Goal: Task Accomplishment & Management: Manage account settings

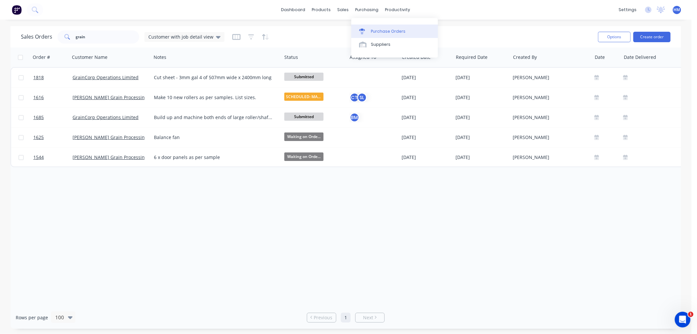
click at [383, 30] on div "Purchase Orders" at bounding box center [388, 31] width 35 height 6
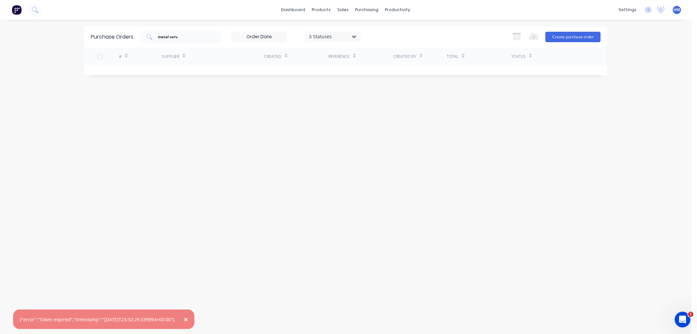
drag, startPoint x: 190, startPoint y: 316, endPoint x: 154, endPoint y: 54, distance: 264.4
click at [190, 312] on button "×" at bounding box center [185, 319] width 17 height 16
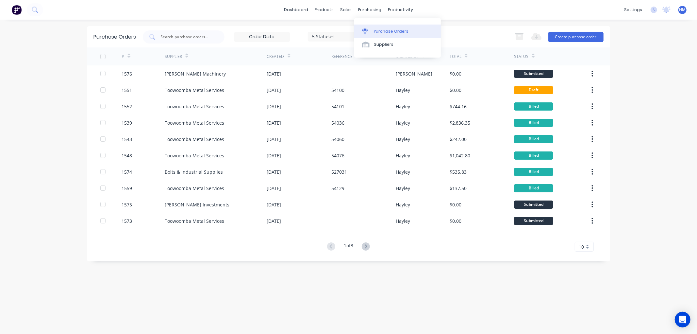
click at [374, 27] on link "Purchase Orders" at bounding box center [397, 31] width 87 height 13
click at [406, 29] on link "Purchase Orders" at bounding box center [397, 31] width 87 height 13
click at [582, 35] on button "Create purchase order" at bounding box center [575, 37] width 55 height 10
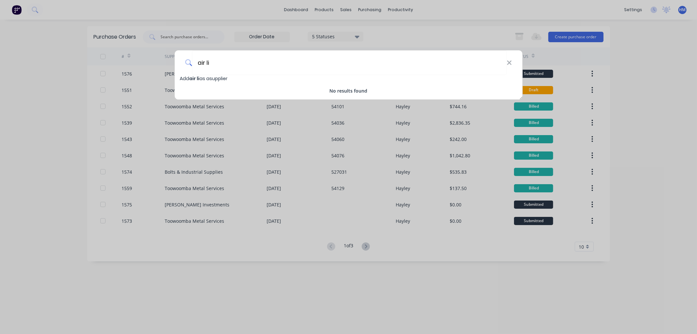
drag, startPoint x: 231, startPoint y: 65, endPoint x: 155, endPoint y: 61, distance: 75.9
click at [155, 61] on div "air li Add air li as a supplier No results found" at bounding box center [348, 167] width 697 height 334
type input "Air Liquide"
click at [509, 61] on icon at bounding box center [509, 62] width 5 height 7
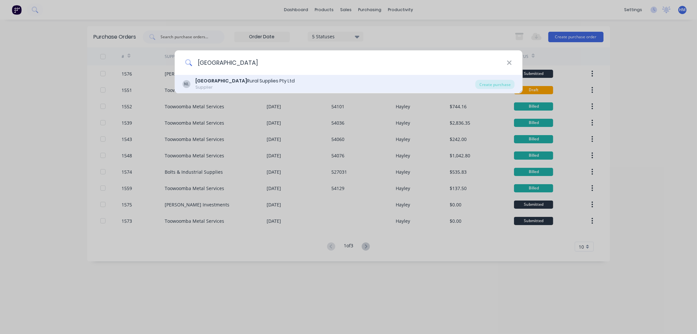
type input "[GEOGRAPHIC_DATA]"
click at [241, 80] on div "North West Rural Supplies Pty Ltd" at bounding box center [244, 80] width 99 height 7
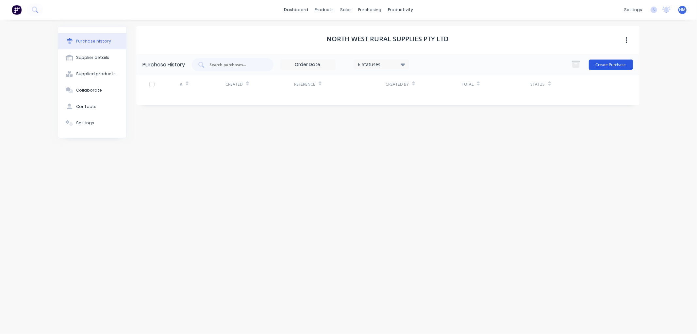
click at [611, 64] on button "Create Purchase" at bounding box center [611, 64] width 44 height 10
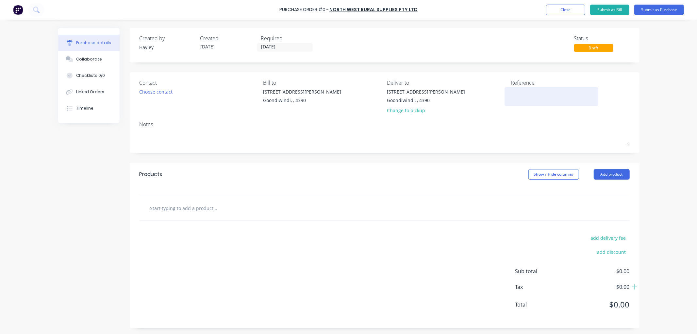
click at [544, 93] on textarea at bounding box center [552, 95] width 82 height 15
type textarea "Air Liquide"
type textarea "x"
type textarea "Air Liquide"
click at [211, 211] on input "text" at bounding box center [215, 207] width 131 height 13
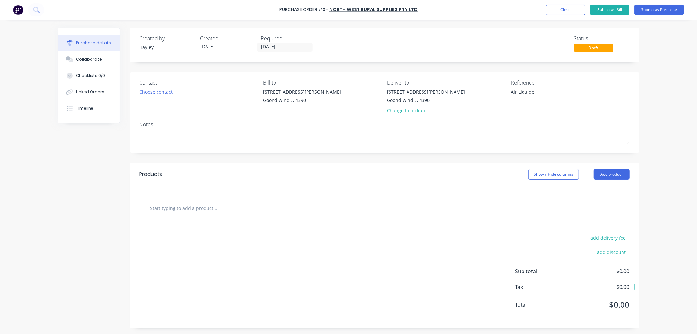
type textarea "x"
type input "1"
type textarea "x"
type input "M"
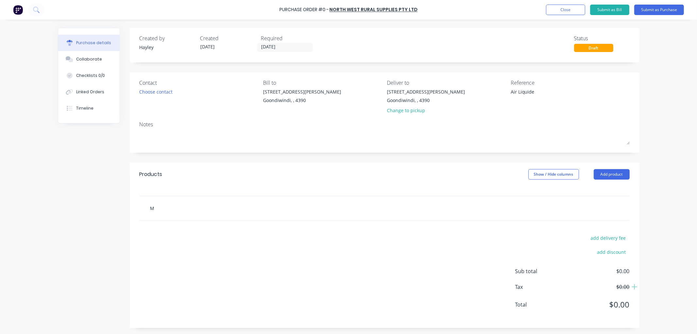
type textarea "x"
type input "Mi"
type textarea "x"
type input "Mig"
type textarea "x"
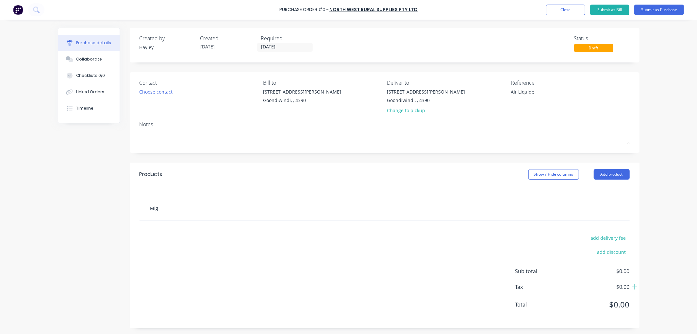
type input "Mig"
type textarea "x"
type input "Mig G"
type textarea "x"
type input "Mig Ga"
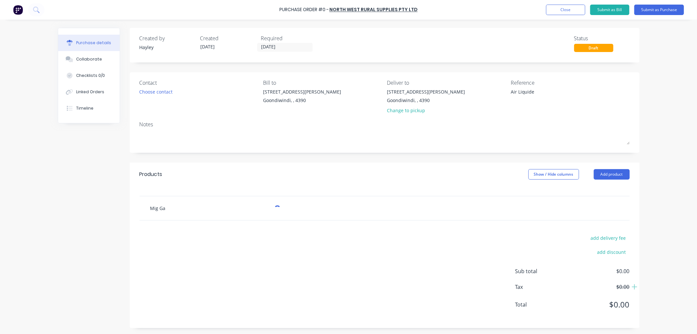
type textarea "x"
type input "Mig Gas"
type textarea "x"
type input "Mig Gas"
type textarea "x"
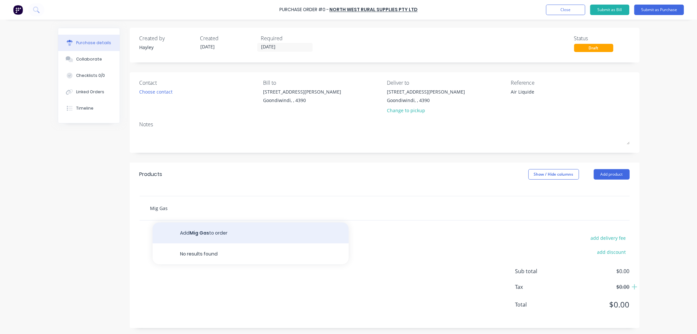
type input "Mig Gas"
click at [201, 234] on button "Add Mig Gas to order" at bounding box center [251, 232] width 196 height 21
type textarea "x"
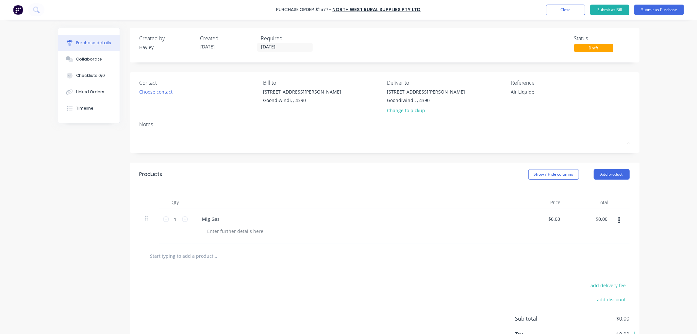
scroll to position [36, 0]
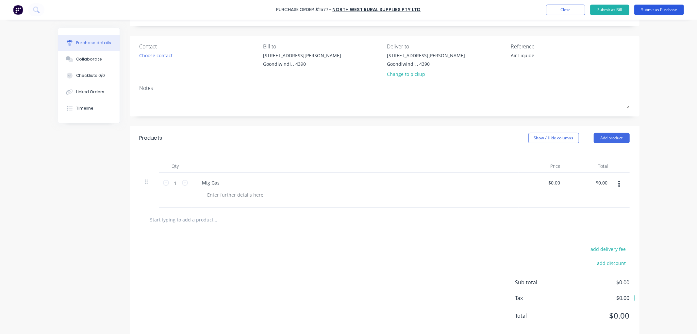
click at [653, 13] on button "Submit as Purchase" at bounding box center [659, 10] width 50 height 10
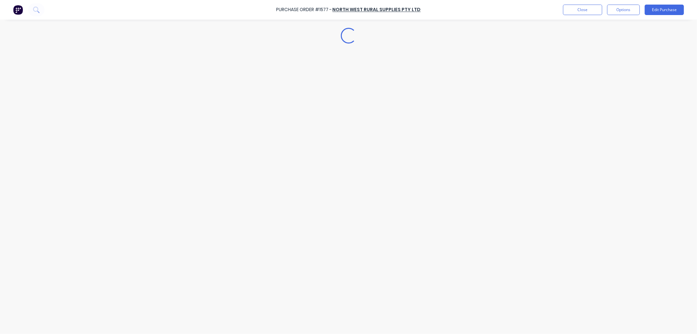
type textarea "x"
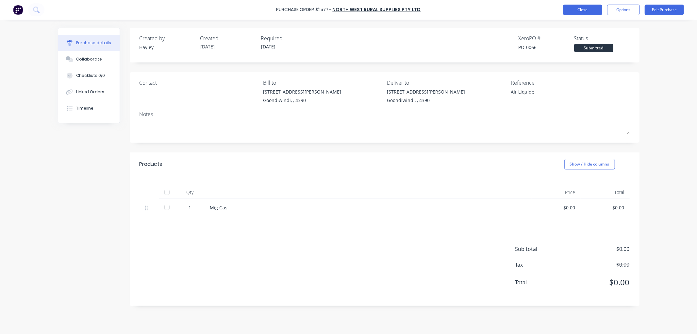
click at [583, 9] on button "Close" at bounding box center [582, 10] width 39 height 10
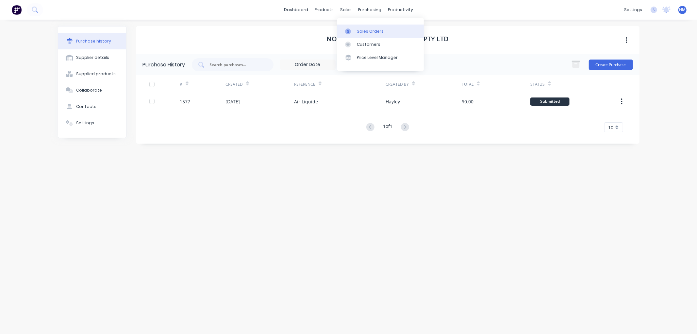
click at [368, 30] on div "Sales Orders" at bounding box center [370, 31] width 27 height 6
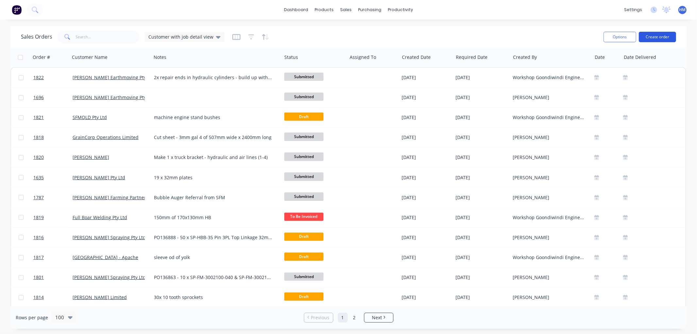
click at [657, 33] on button "Create order" at bounding box center [657, 37] width 37 height 10
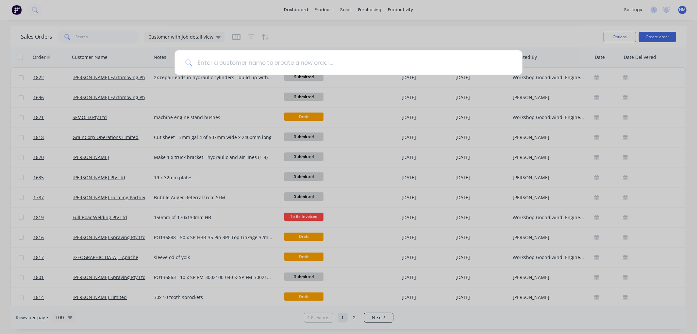
click at [240, 63] on input at bounding box center [352, 62] width 320 height 25
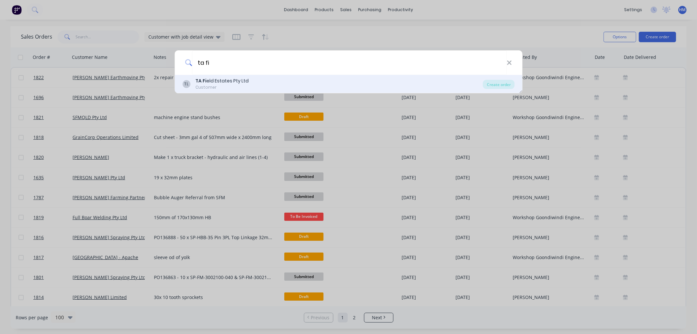
type input "ta fi"
click at [229, 80] on div "TA Fi eld Estates Pty Ltd" at bounding box center [221, 80] width 53 height 7
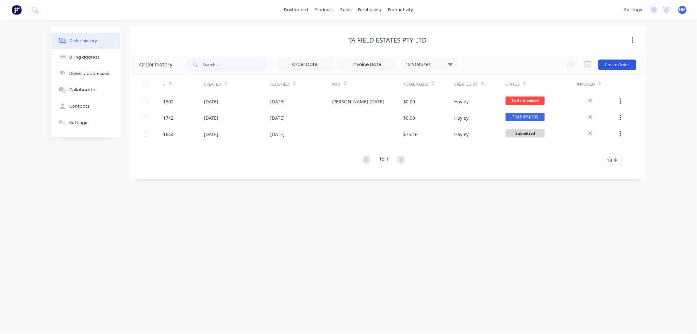
click at [608, 64] on button "Create Order" at bounding box center [617, 64] width 38 height 10
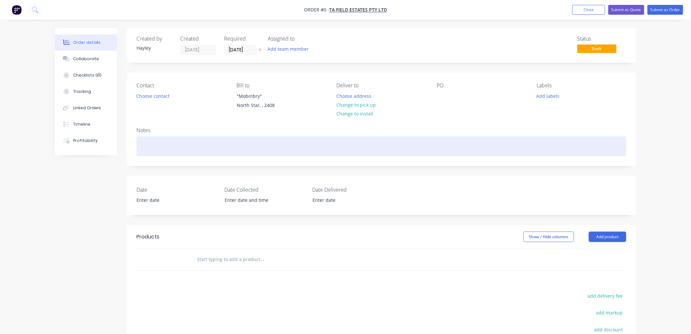
click at [156, 144] on div at bounding box center [382, 146] width 490 height 20
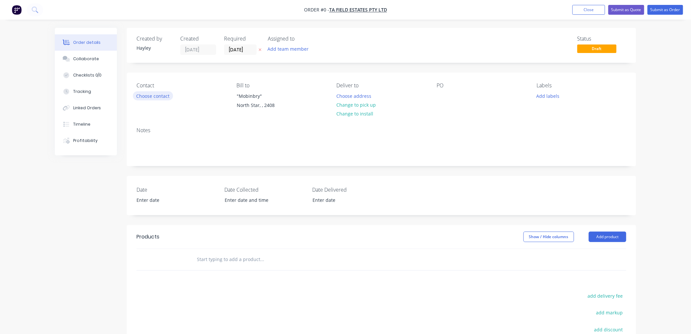
click at [155, 93] on div "Order details Collaborate Checklists 0/0 Tracking Linked Orders Timeline Profit…" at bounding box center [345, 232] width 595 height 409
click at [156, 95] on button "Choose contact" at bounding box center [153, 95] width 40 height 9
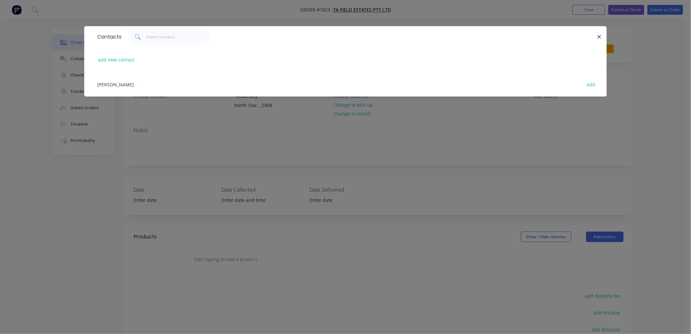
click at [100, 85] on span "[PERSON_NAME]" at bounding box center [115, 84] width 37 height 6
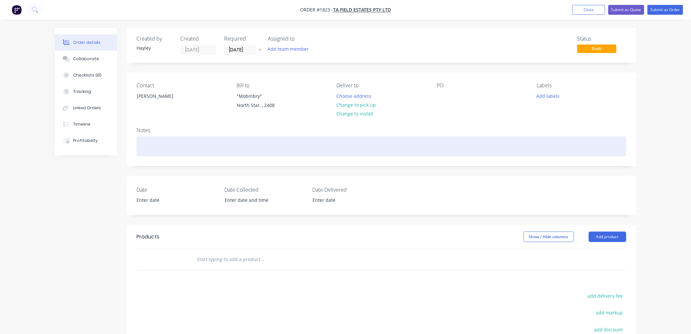
click at [161, 141] on div at bounding box center [382, 146] width 490 height 20
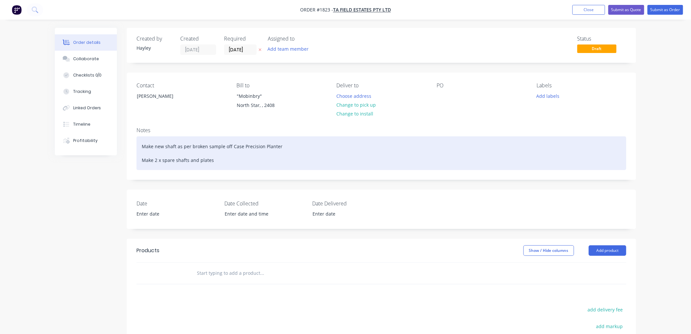
click at [218, 156] on div "Make new shaft as per broken sample off Case Precision Planter Make 2 x spare s…" at bounding box center [382, 153] width 490 height 34
click at [225, 161] on div "Make new shaft as per broken sample off Case Precision Planter Make 2 x spare s…" at bounding box center [382, 153] width 490 height 34
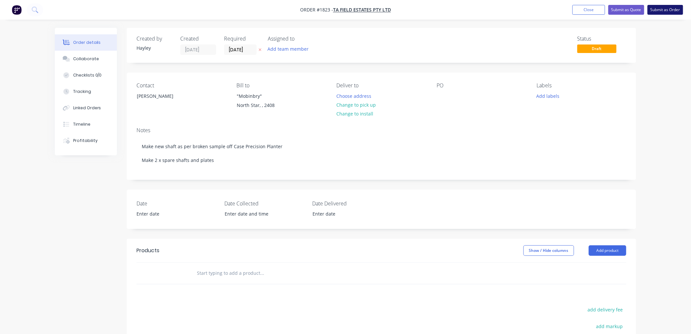
click at [662, 8] on button "Submit as Order" at bounding box center [666, 10] width 36 height 10
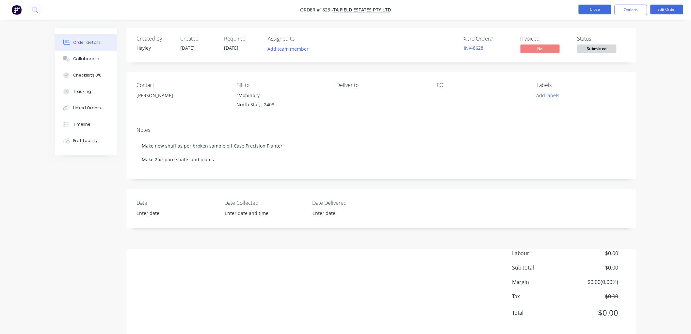
click at [594, 7] on button "Close" at bounding box center [595, 10] width 33 height 10
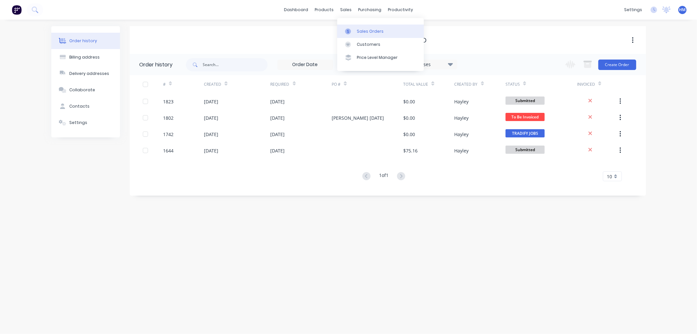
click at [365, 33] on div "Sales Orders" at bounding box center [370, 31] width 27 height 6
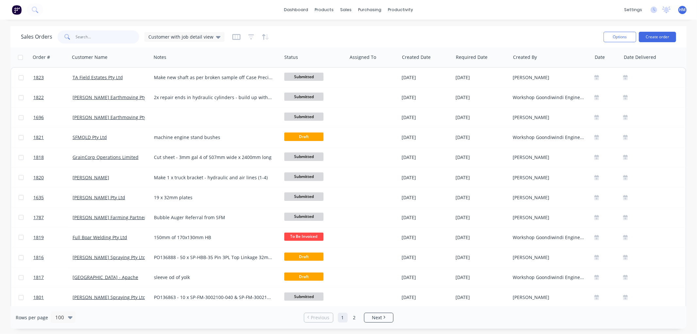
click at [92, 37] on input "text" at bounding box center [108, 36] width 64 height 13
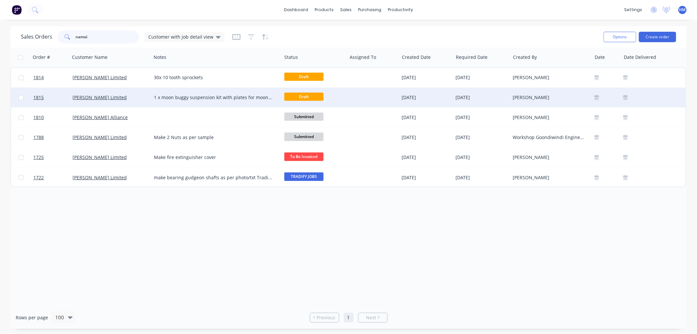
type input "namoi"
click at [130, 96] on div "[PERSON_NAME] Limited" at bounding box center [109, 97] width 73 height 7
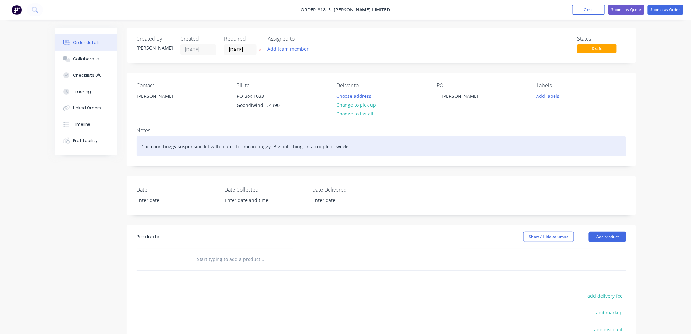
click at [349, 142] on div "1 x moon buggy suspension kit with plates for moon buggy. Big bolt thing. In a …" at bounding box center [382, 146] width 490 height 20
click at [142, 146] on div "1 x moon buggy suspension kit with plates for moon buggy. Big bolt thing. In a …" at bounding box center [382, 146] width 490 height 20
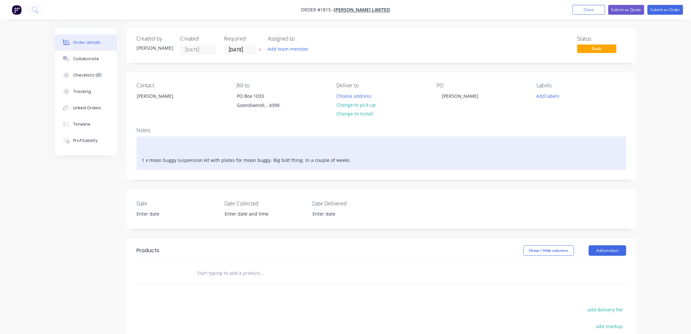
click at [149, 143] on div "1 x moon buggy suspension kit with plates for moon buggy. Big bolt thing. In a …" at bounding box center [382, 153] width 490 height 34
click at [148, 140] on div "1 x moon buggy suspension kit with plates for moon buggy. Big bolt thing. In a …" at bounding box center [382, 153] width 490 height 34
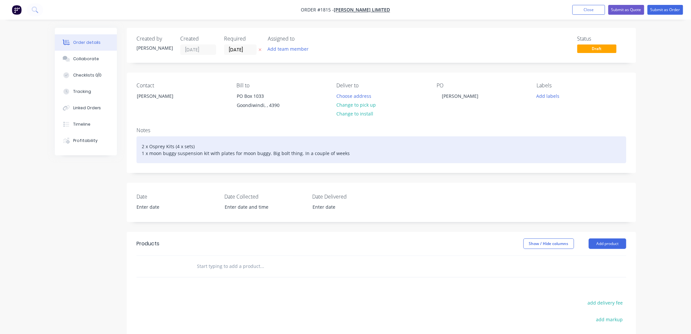
click at [145, 145] on div "2 x Osprey Kits (4 x sets) 1 x moon buggy suspension kit with plates for moon b…" at bounding box center [382, 149] width 490 height 27
click at [148, 145] on div "2 x Osprey Kits (4 x sets) 1 x moon buggy suspension kit with plates for moon b…" at bounding box center [382, 149] width 490 height 27
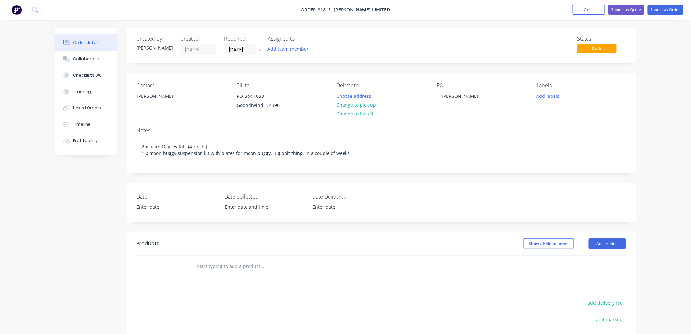
click at [242, 273] on input "text" at bounding box center [262, 265] width 131 height 13
click at [657, 8] on button "Submit as Order" at bounding box center [666, 10] width 36 height 10
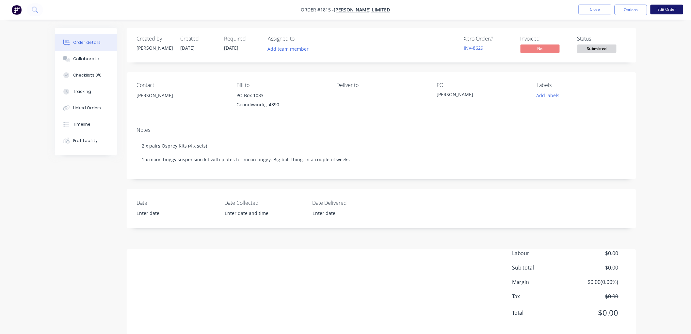
click at [666, 8] on button "Edit Order" at bounding box center [667, 10] width 33 height 10
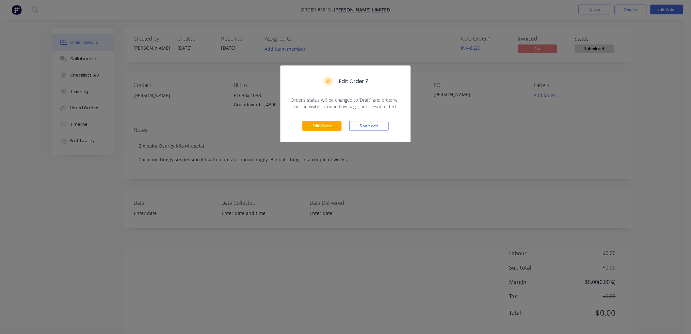
drag, startPoint x: 317, startPoint y: 132, endPoint x: 328, endPoint y: 117, distance: 18.5
click at [324, 124] on div "Edit Order Don't edit" at bounding box center [346, 126] width 130 height 32
click at [328, 123] on button "Edit Order" at bounding box center [322, 126] width 39 height 10
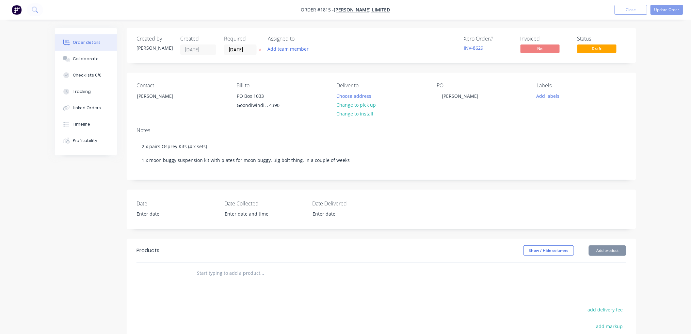
click at [240, 277] on input "text" at bounding box center [262, 272] width 131 height 13
click at [628, 13] on button "Close" at bounding box center [631, 10] width 33 height 10
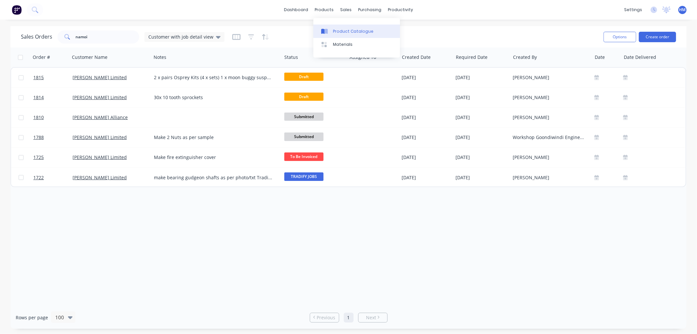
click at [338, 30] on div "Product Catalogue" at bounding box center [353, 31] width 41 height 6
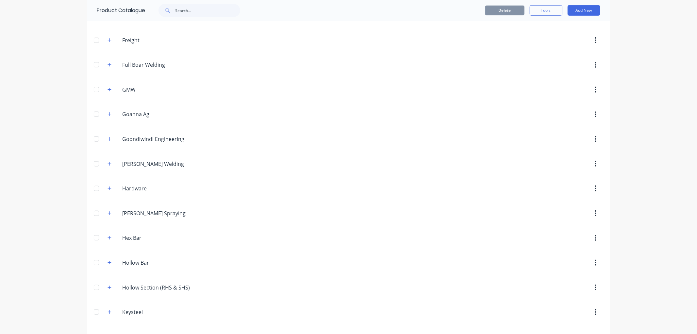
scroll to position [436, 0]
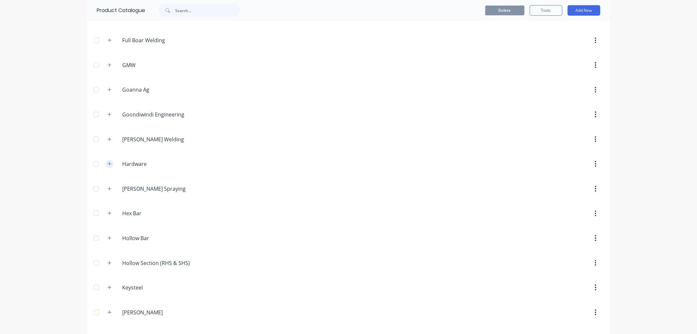
click at [108, 166] on icon "button" at bounding box center [110, 163] width 4 height 5
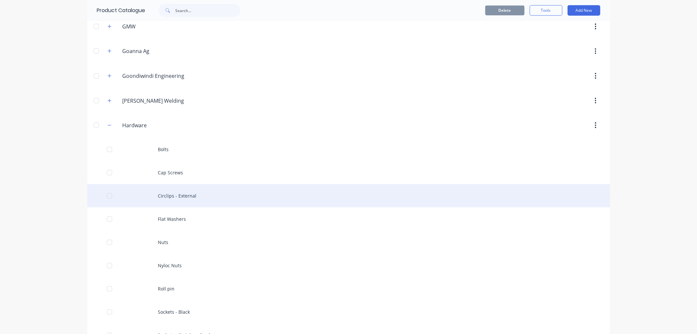
scroll to position [508, 0]
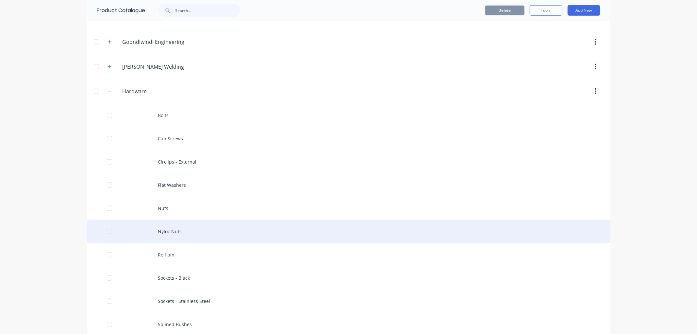
click at [164, 232] on div "Nyloc Nuts" at bounding box center [348, 231] width 523 height 23
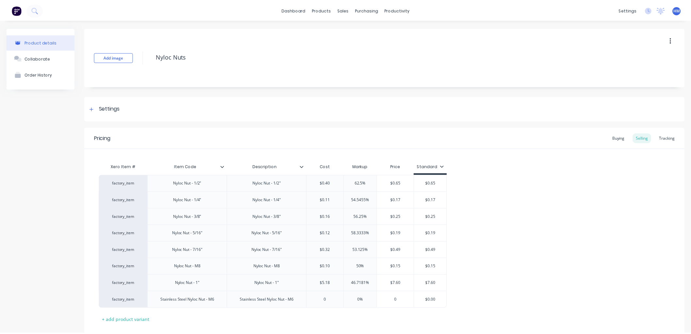
scroll to position [36, 0]
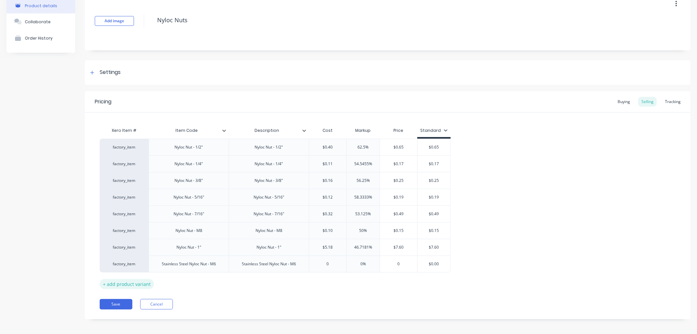
click at [132, 285] on div "+ add product variant" at bounding box center [127, 284] width 54 height 10
type textarea "x"
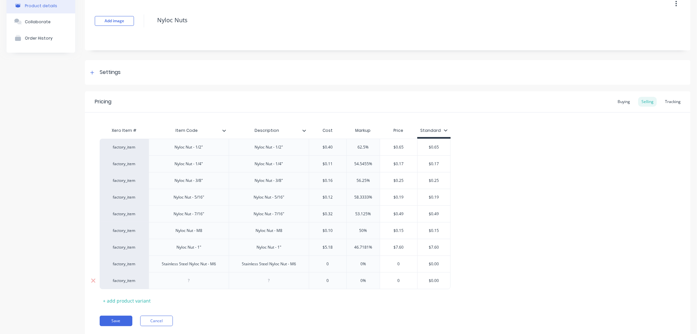
drag, startPoint x: 201, startPoint y: 279, endPoint x: 194, endPoint y: 282, distance: 7.6
click at [200, 279] on div at bounding box center [189, 280] width 33 height 8
drag, startPoint x: 213, startPoint y: 281, endPoint x: 168, endPoint y: 281, distance: 45.1
click at [168, 281] on div "Nyloc Nut - 2 1/4" UNF" at bounding box center [188, 280] width 51 height 8
copy div "Nyloc Nut - 2 1/4" UNF"
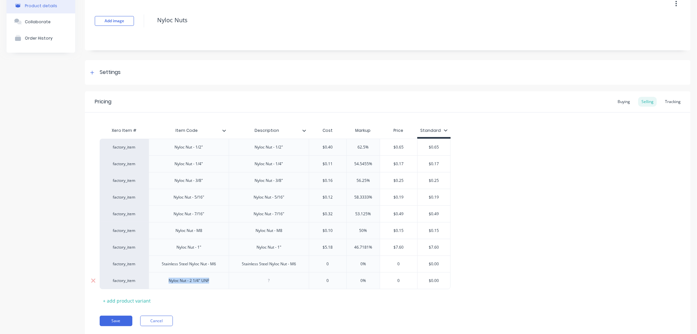
type textarea "x"
click at [283, 280] on div at bounding box center [269, 280] width 33 height 8
paste div
click at [114, 320] on button "Save" at bounding box center [116, 320] width 33 height 10
type textarea "x"
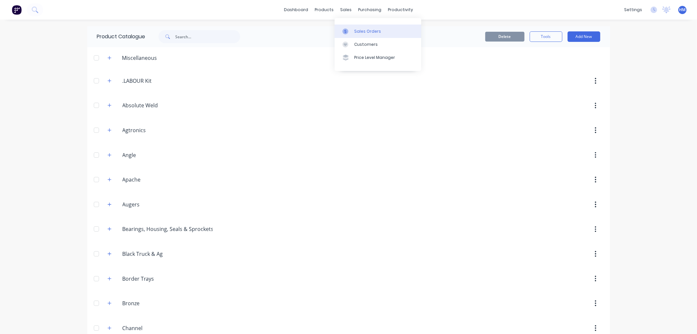
click at [366, 30] on div "Sales Orders" at bounding box center [367, 31] width 27 height 6
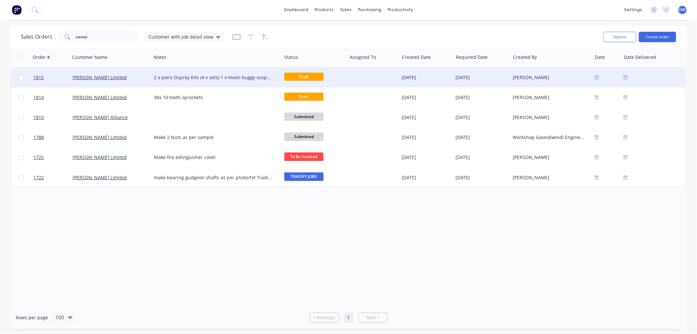
click at [136, 76] on div "[PERSON_NAME] Limited" at bounding box center [109, 77] width 73 height 7
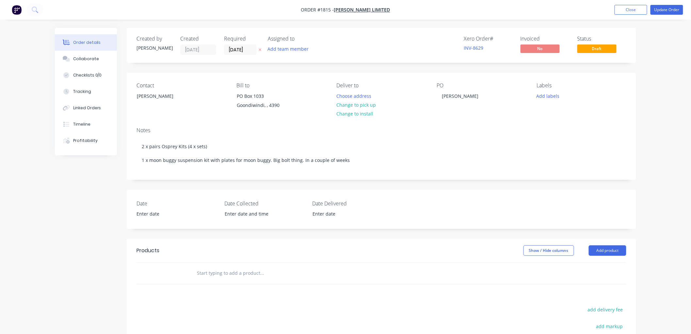
click at [241, 274] on input "text" at bounding box center [262, 272] width 131 height 13
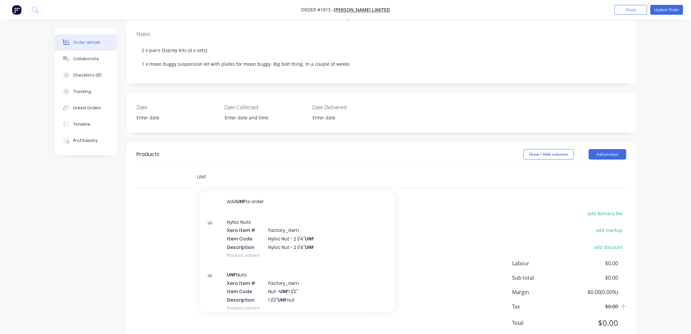
scroll to position [109, 0]
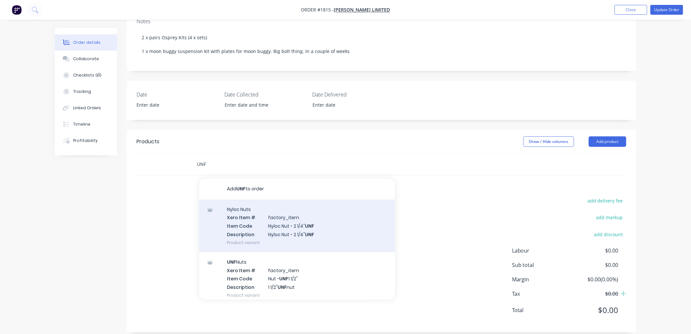
type input "UNF"
click at [289, 230] on div "Nyloc Nuts Xero Item # factory_item Item Code Nyloc Nut - 2 1/4" UNF Descriptio…" at bounding box center [297, 225] width 196 height 53
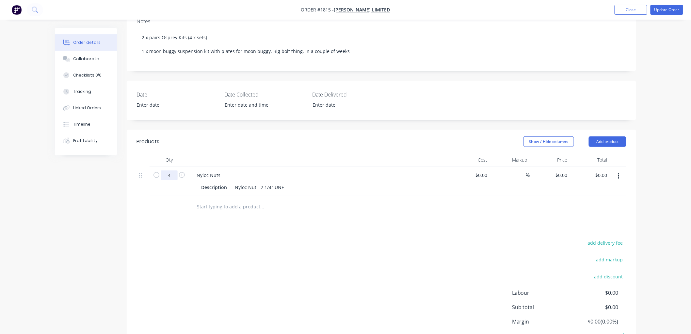
type input "4"
click at [287, 202] on input "text" at bounding box center [262, 206] width 131 height 13
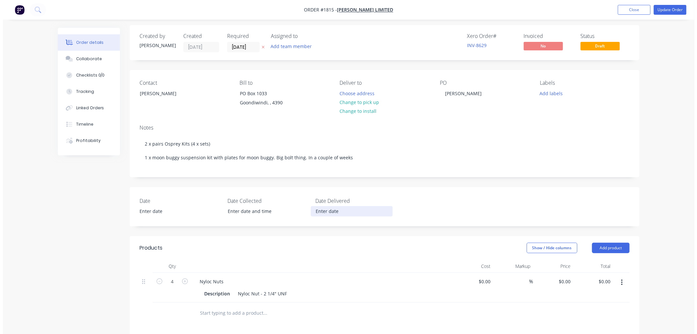
scroll to position [0, 0]
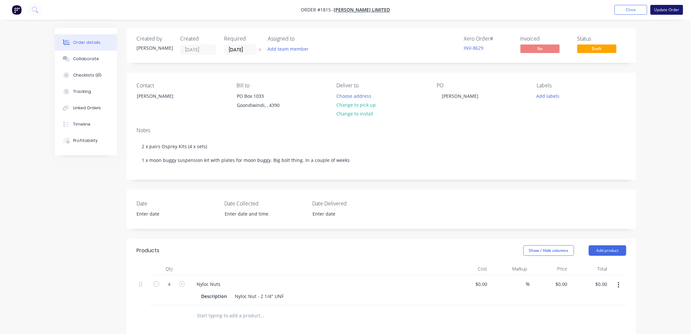
click at [667, 11] on button "Update Order" at bounding box center [667, 10] width 33 height 10
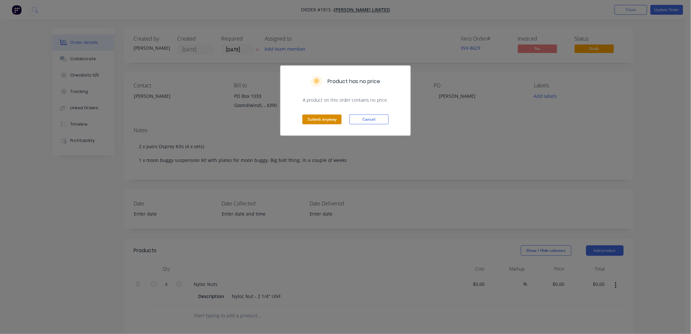
click at [329, 120] on button "Submit anyway" at bounding box center [322, 119] width 39 height 10
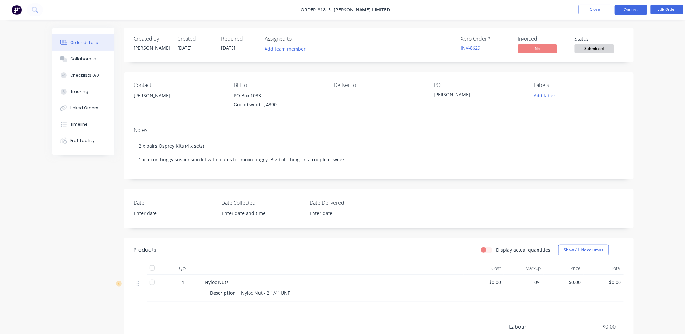
click at [626, 11] on button "Options" at bounding box center [631, 10] width 33 height 10
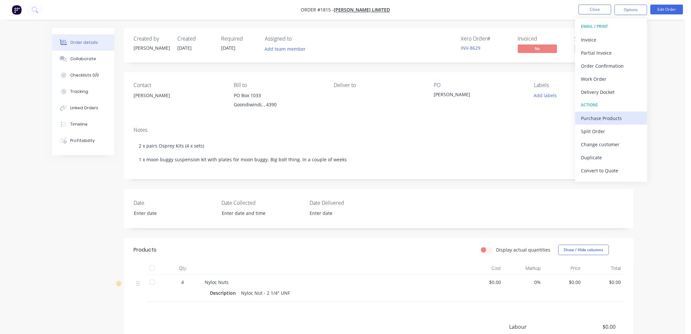
click at [613, 118] on div "Purchase Products" at bounding box center [612, 117] width 60 height 9
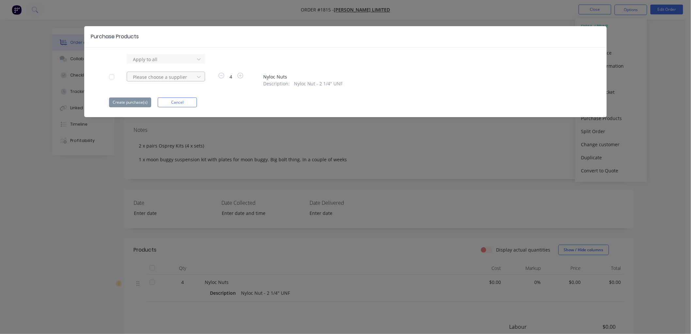
click at [152, 76] on div at bounding box center [161, 77] width 59 height 8
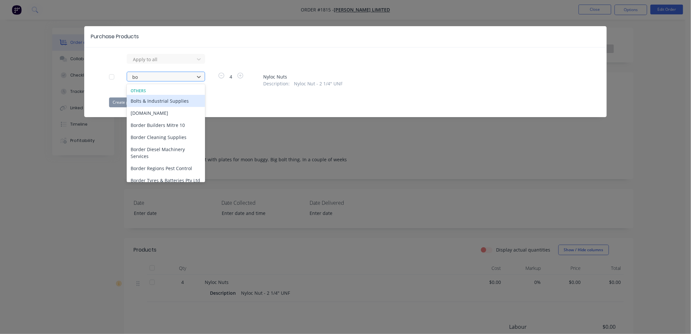
type input "bol"
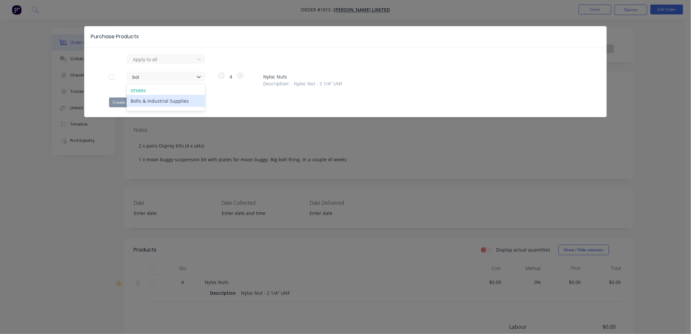
click at [143, 97] on div "Bolts & Industrial Supplies" at bounding box center [166, 101] width 78 height 12
click at [140, 100] on button "Create purchase(s)" at bounding box center [130, 102] width 42 height 10
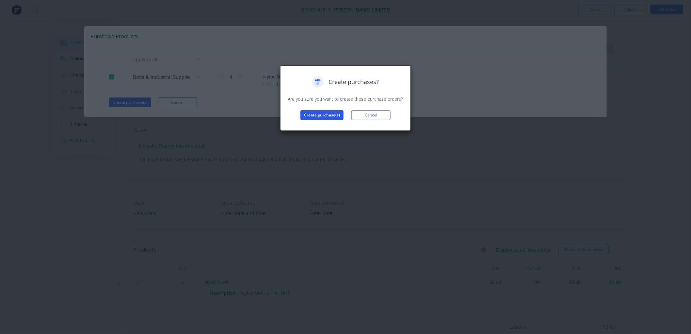
click at [326, 117] on button "Create purchase(s)" at bounding box center [322, 115] width 43 height 10
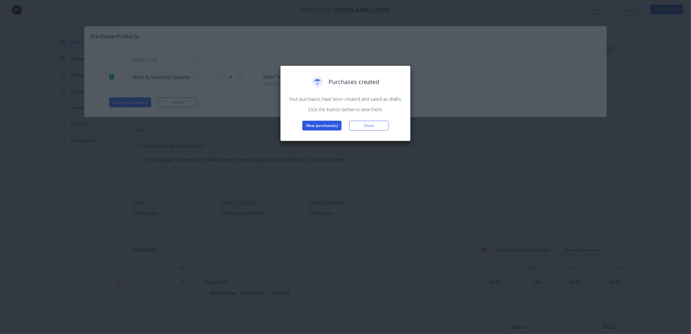
click at [328, 123] on button "View purchase(s)" at bounding box center [322, 126] width 39 height 10
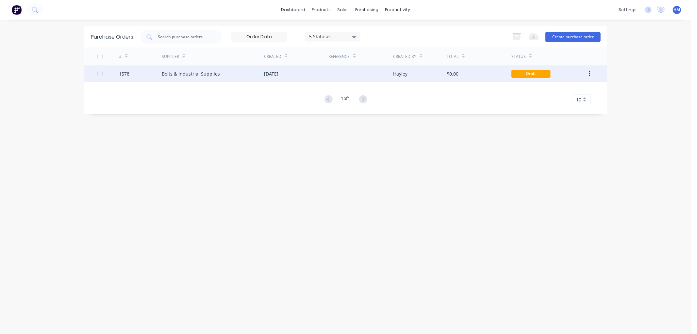
click at [237, 73] on div "Bolts & Industrial Supplies" at bounding box center [213, 73] width 102 height 16
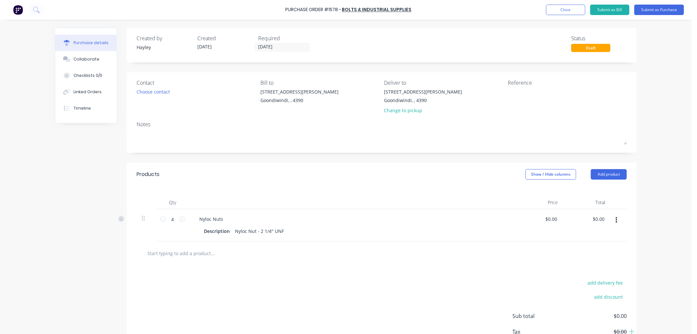
scroll to position [36, 0]
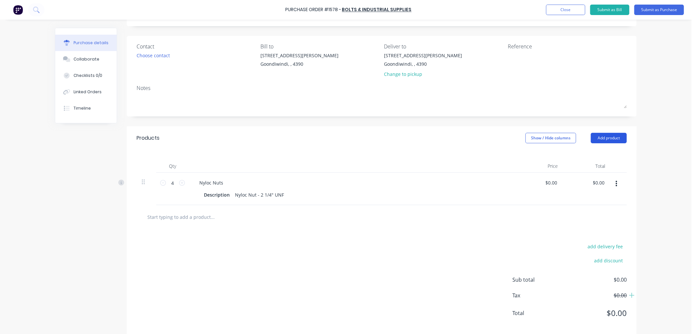
click at [606, 140] on button "Add product" at bounding box center [609, 138] width 36 height 10
click at [592, 155] on div "Product catalogue" at bounding box center [596, 154] width 50 height 9
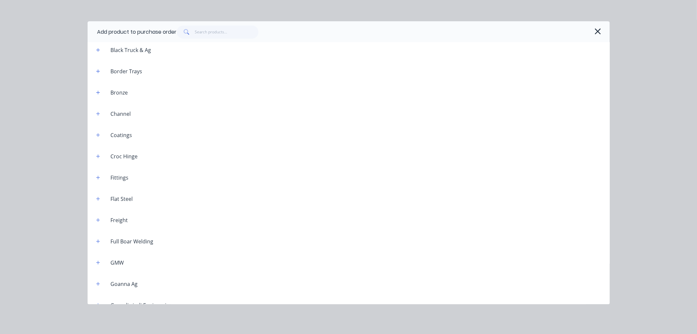
scroll to position [218, 0]
click at [96, 196] on icon "button" at bounding box center [98, 196] width 4 height 5
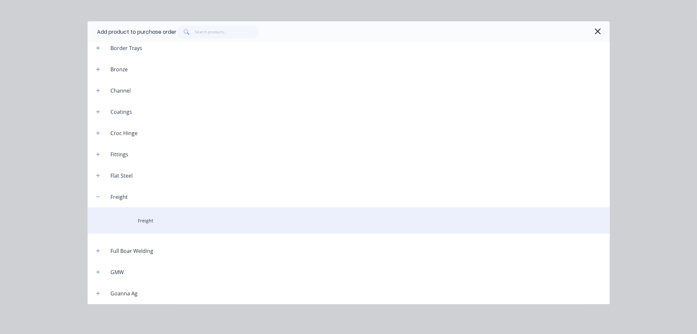
click at [148, 220] on div "Freight" at bounding box center [349, 220] width 522 height 26
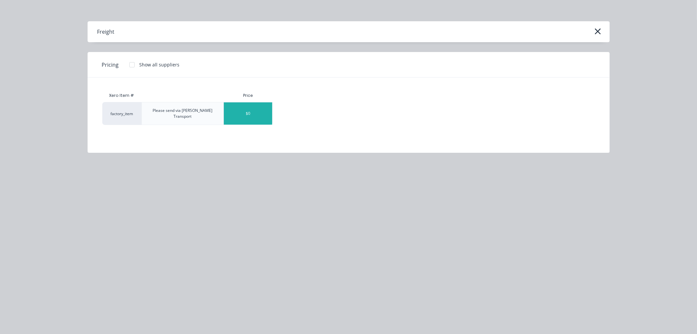
click at [252, 109] on div "$0" at bounding box center [248, 113] width 48 height 22
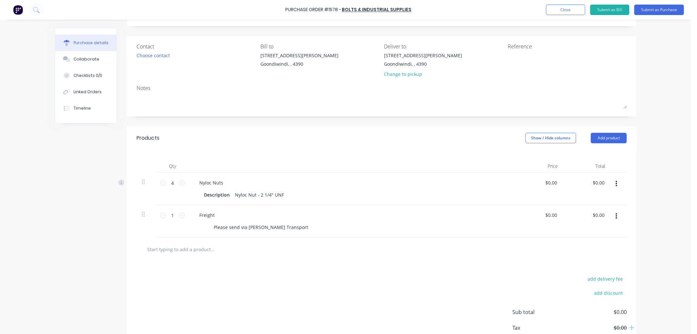
click at [192, 254] on input "text" at bounding box center [212, 248] width 131 height 13
click at [267, 227] on div "Please send via [PERSON_NAME] Transport" at bounding box center [261, 226] width 100 height 9
click at [300, 226] on div "Please send via [PERSON_NAME] Transport" at bounding box center [350, 226] width 299 height 9
click at [214, 252] on input "text" at bounding box center [212, 248] width 131 height 13
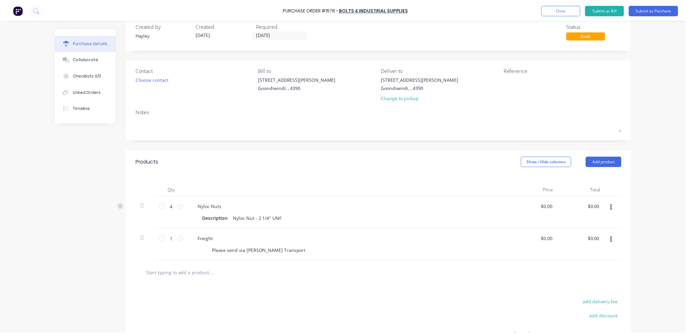
scroll to position [0, 0]
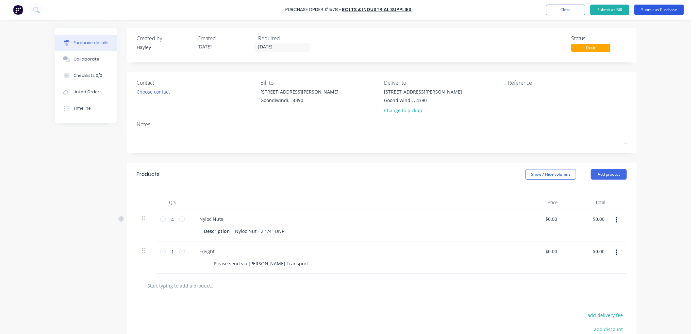
click at [656, 8] on button "Submit as Purchase" at bounding box center [659, 10] width 50 height 10
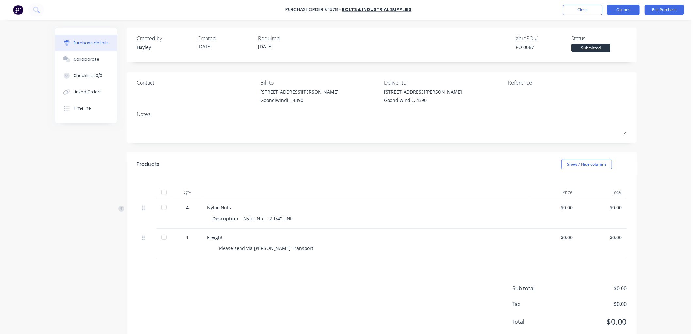
click at [620, 13] on button "Options" at bounding box center [623, 10] width 33 height 10
click at [606, 28] on div "Print / Email" at bounding box center [609, 26] width 50 height 9
click at [599, 49] on div "Without pricing" at bounding box center [609, 52] width 50 height 9
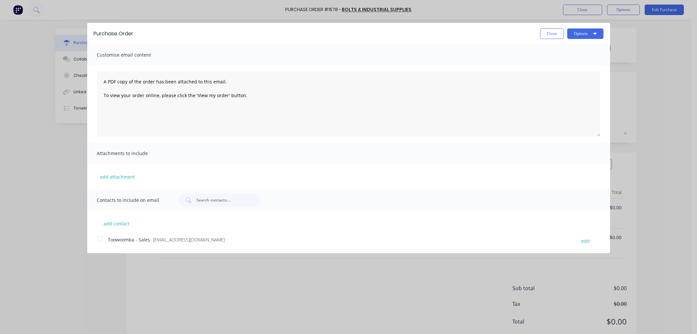
click at [98, 237] on div at bounding box center [99, 238] width 13 height 13
click at [593, 32] on icon "button" at bounding box center [594, 33] width 3 height 5
click at [574, 62] on div "Email" at bounding box center [572, 62] width 50 height 9
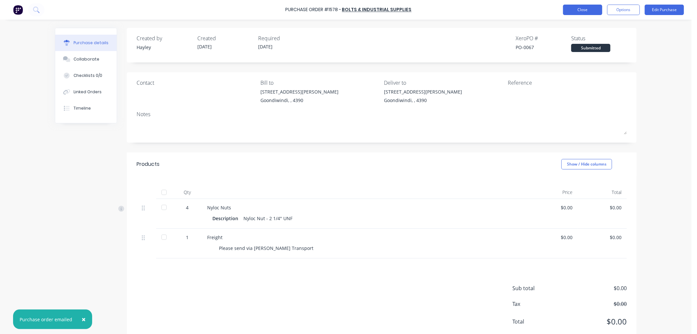
click at [584, 9] on button "Close" at bounding box center [582, 10] width 39 height 10
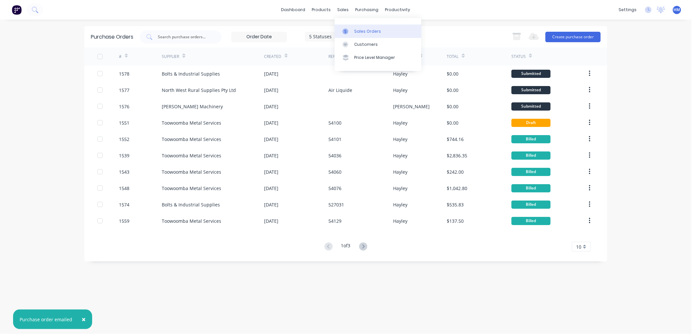
click at [354, 28] on div "Sales Orders" at bounding box center [367, 31] width 27 height 6
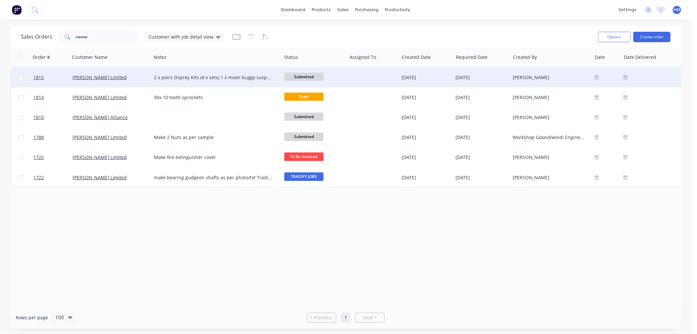
click at [123, 77] on div "[PERSON_NAME] Limited" at bounding box center [109, 77] width 73 height 7
